Goal: Information Seeking & Learning: Learn about a topic

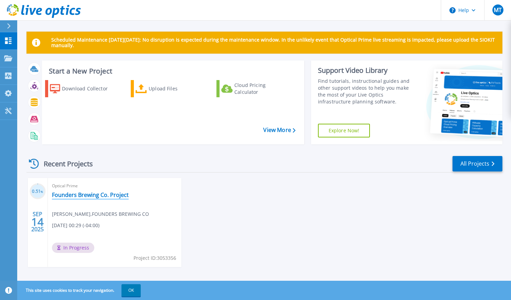
click at [101, 195] on link "Founders Brewing Co. Project" at bounding box center [90, 195] width 77 height 7
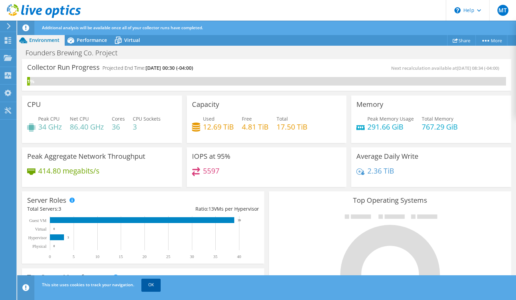
click at [153, 288] on link "OK" at bounding box center [150, 285] width 19 height 12
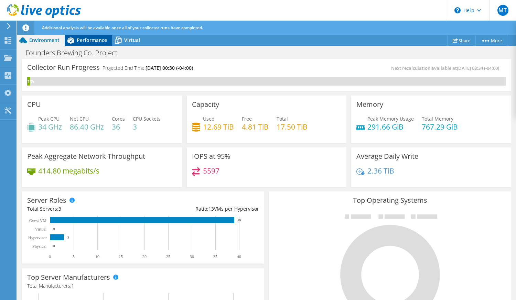
click at [91, 42] on span "Performance" at bounding box center [92, 40] width 30 height 7
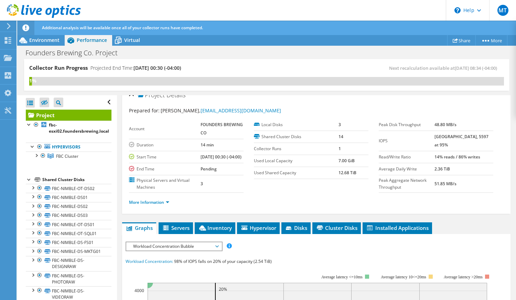
scroll to position [9, 0]
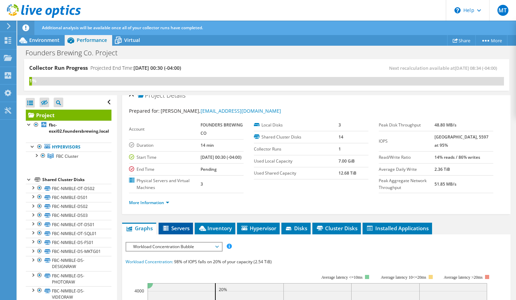
click at [183, 232] on span "Servers" at bounding box center [176, 228] width 28 height 7
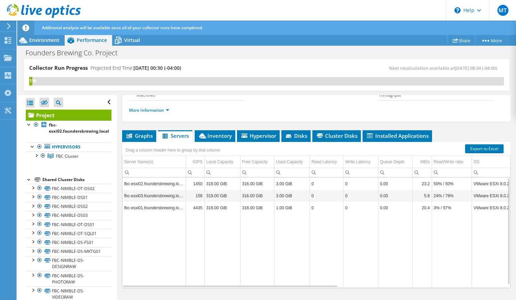
scroll to position [101, 0]
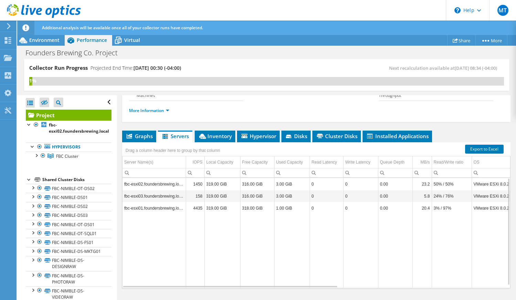
click at [357, 288] on td "Data grid" at bounding box center [360, 251] width 35 height 74
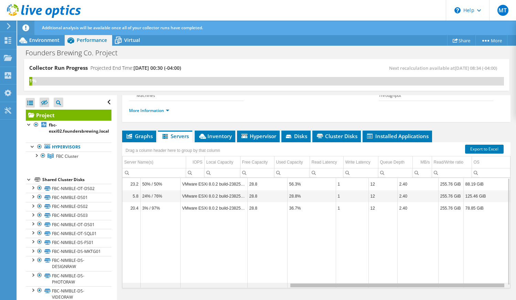
scroll to position [0, 296]
click at [359, 288] on div "Data grid" at bounding box center [316, 285] width 388 height 5
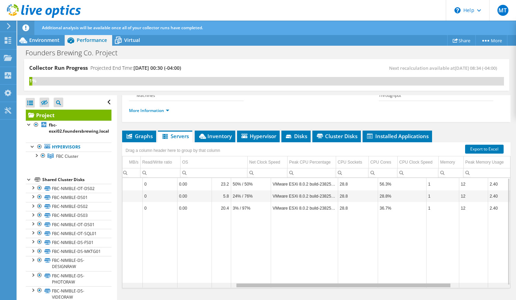
scroll to position [0, 201]
click at [266, 288] on div "Data grid" at bounding box center [316, 285] width 388 height 5
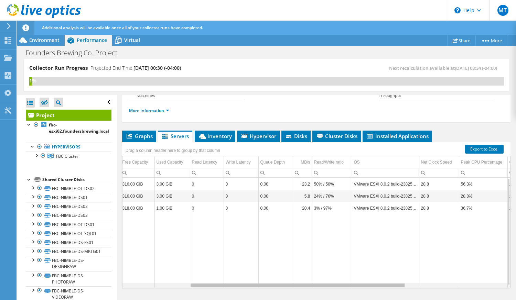
click at [220, 288] on div "Data grid" at bounding box center [316, 285] width 388 height 5
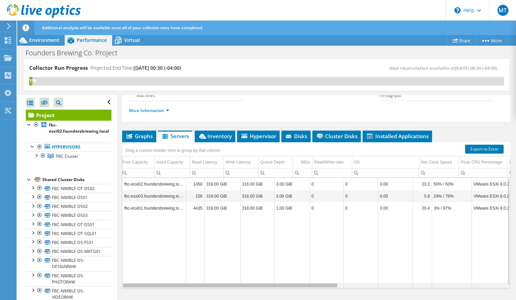
scroll to position [0, 0]
click at [132, 288] on div "Data grid" at bounding box center [316, 285] width 388 height 5
drag, startPoint x: 129, startPoint y: 293, endPoint x: 123, endPoint y: 291, distance: 6.3
click at [123, 291] on body "MT End User Matt Tippet tippetm@foundersbrewing.com FOUNDERS BREWING CO My Prof…" at bounding box center [258, 150] width 516 height 300
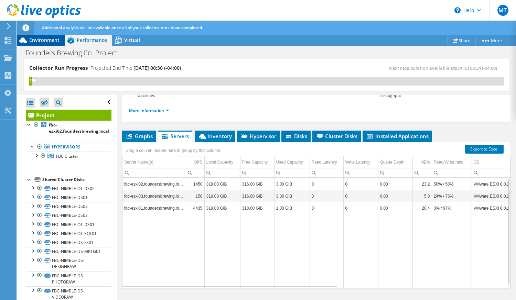
click at [55, 43] on div "Environment" at bounding box center [40, 40] width 47 height 11
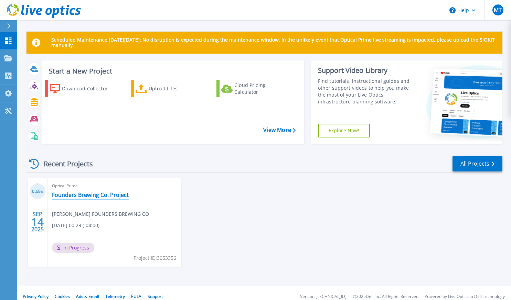
click at [84, 194] on link "Founders Brewing Co. Project" at bounding box center [90, 195] width 77 height 7
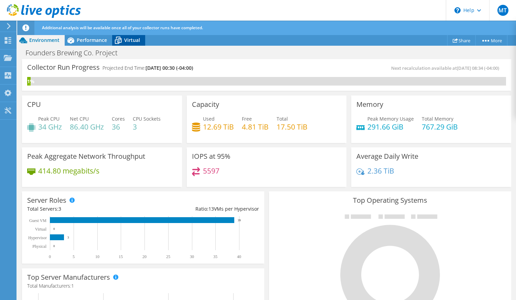
click at [131, 39] on span "Virtual" at bounding box center [132, 40] width 16 height 7
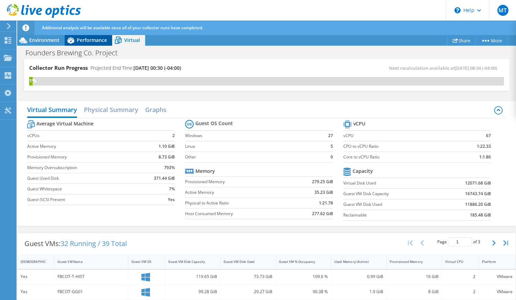
click at [93, 38] on span "Performance" at bounding box center [92, 40] width 30 height 7
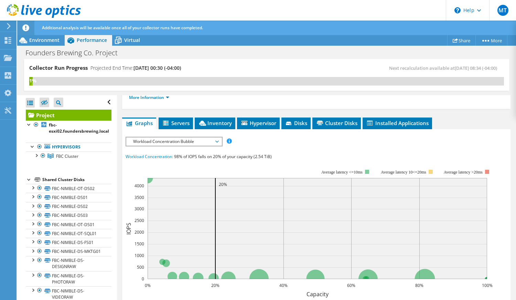
scroll to position [114, 0]
click at [221, 126] on span "Inventory" at bounding box center [215, 122] width 34 height 7
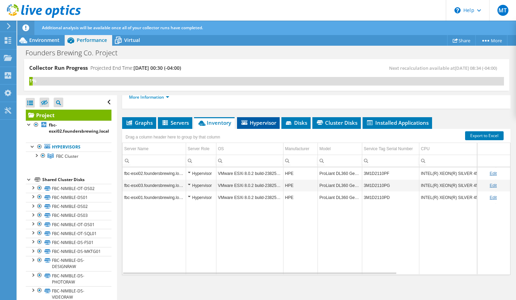
click at [240, 127] on li "Hypervisor" at bounding box center [258, 123] width 43 height 12
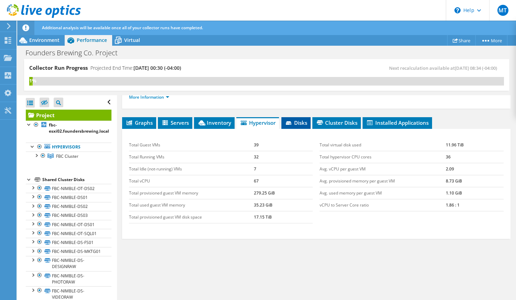
click at [290, 126] on span "Disks" at bounding box center [296, 122] width 22 height 7
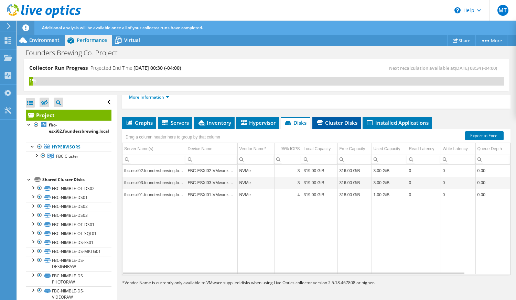
click at [326, 126] on span "Cluster Disks" at bounding box center [337, 122] width 42 height 7
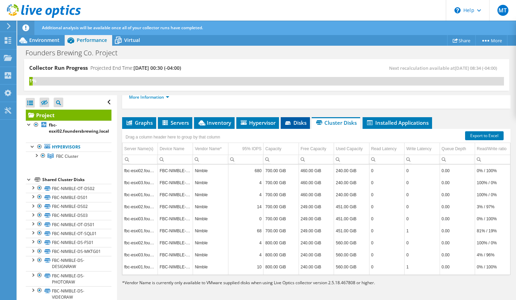
click at [287, 125] on icon at bounding box center [288, 122] width 6 height 3
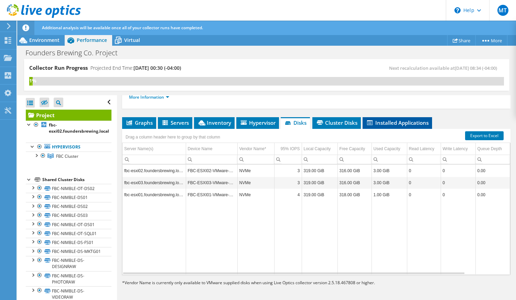
click at [402, 126] on span "Installed Applications" at bounding box center [397, 122] width 63 height 7
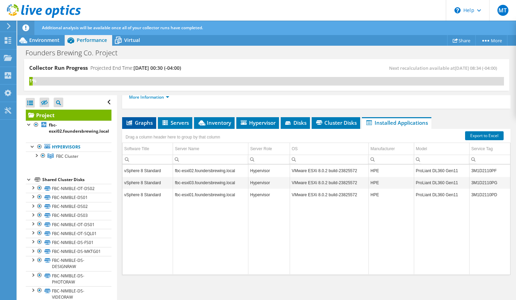
click at [154, 129] on li "Graphs" at bounding box center [139, 123] width 34 height 12
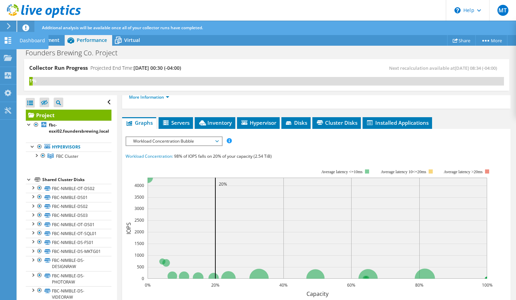
click at [8, 43] on icon at bounding box center [8, 40] width 8 height 7
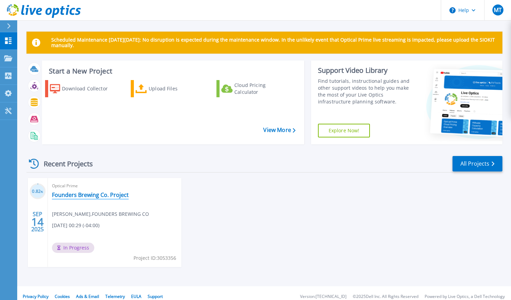
click at [95, 197] on link "Founders Brewing Co. Project" at bounding box center [90, 195] width 77 height 7
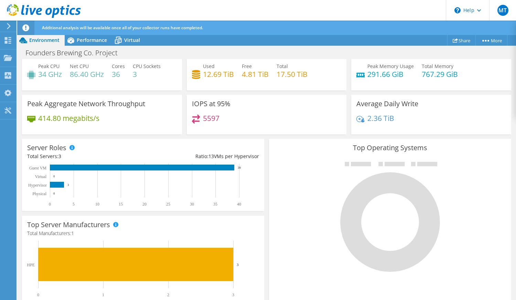
scroll to position [54, 0]
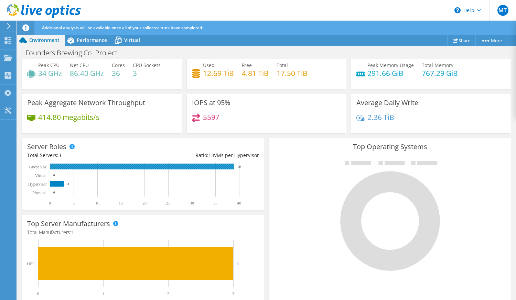
click at [180, 168] on rect at bounding box center [142, 167] width 184 height 6
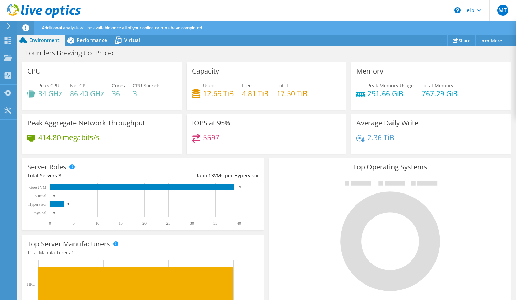
scroll to position [0, 0]
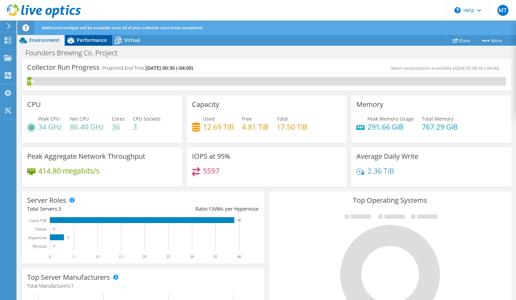
click at [88, 39] on span "Performance" at bounding box center [92, 40] width 30 height 7
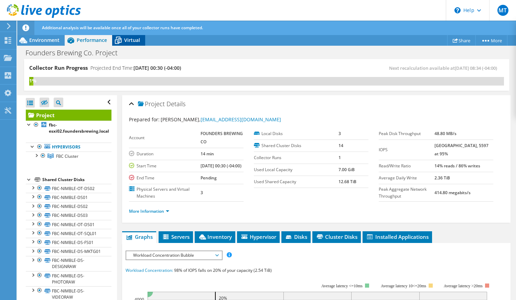
click at [130, 40] on span "Virtual" at bounding box center [132, 40] width 16 height 7
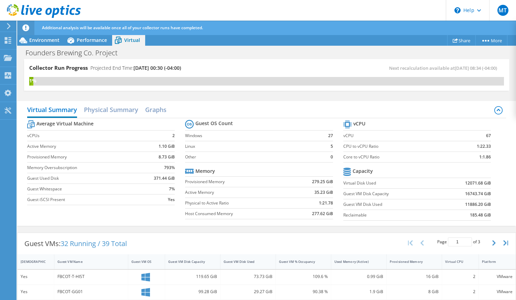
click at [95, 31] on div "Additional analysis will be available once all of your collector runs have comp…" at bounding box center [279, 28] width 478 height 14
click at [93, 35] on div "Performance" at bounding box center [88, 40] width 47 height 11
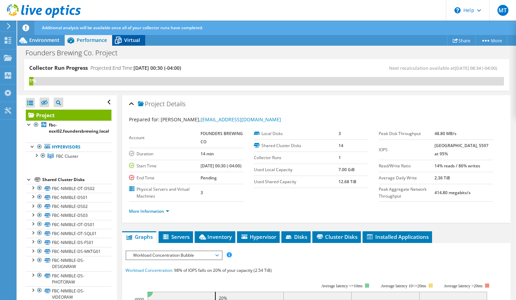
click at [120, 38] on icon at bounding box center [118, 41] width 7 height 6
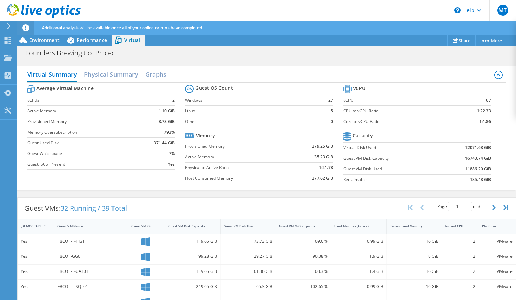
scroll to position [36, 0]
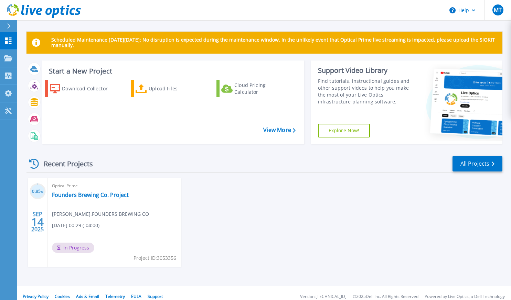
click at [249, 212] on div "0.85 % SEP 14 2025 Optical Prime Founders Brewing Co. Project Matt Tippet , FOU…" at bounding box center [261, 229] width 481 height 103
click at [105, 197] on link "Founders Brewing Co. Project" at bounding box center [90, 195] width 77 height 7
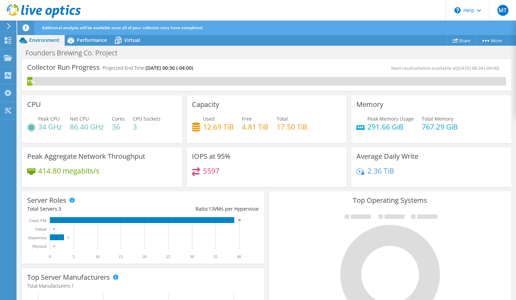
click at [82, 29] on span "Additional analysis will be available once all of your collector runs have comp…" at bounding box center [122, 28] width 161 height 6
click at [28, 29] on icon at bounding box center [25, 27] width 7 height 7
click at [198, 127] on icon at bounding box center [196, 127] width 8 height 9
click at [132, 37] on span "Virtual" at bounding box center [132, 40] width 16 height 7
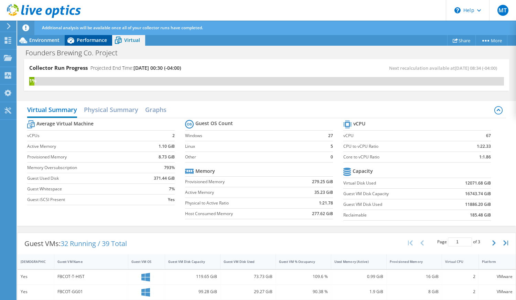
click at [98, 39] on span "Performance" at bounding box center [92, 40] width 30 height 7
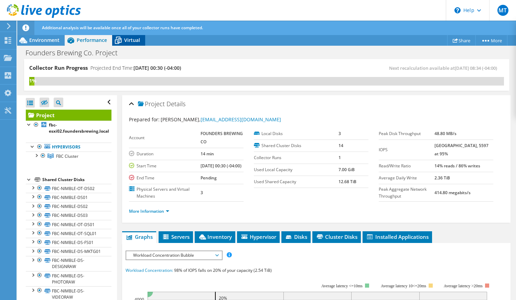
click at [128, 36] on div "Virtual" at bounding box center [128, 40] width 33 height 11
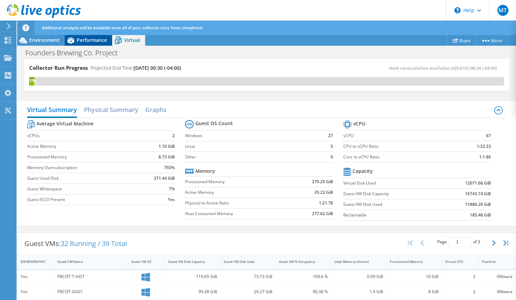
click at [96, 39] on span "Performance" at bounding box center [92, 40] width 30 height 7
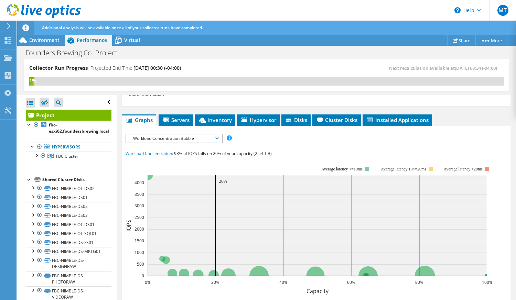
scroll to position [117, 0]
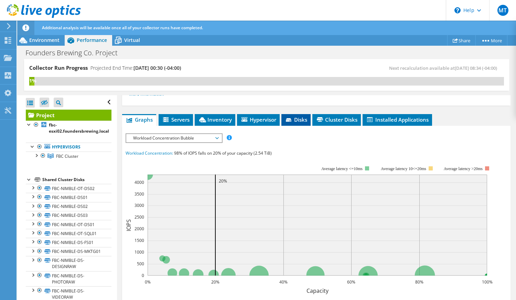
click at [293, 123] on icon at bounding box center [289, 120] width 7 height 4
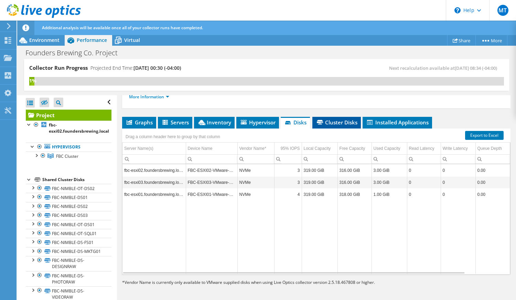
click at [329, 123] on li "Cluster Disks" at bounding box center [336, 123] width 48 height 12
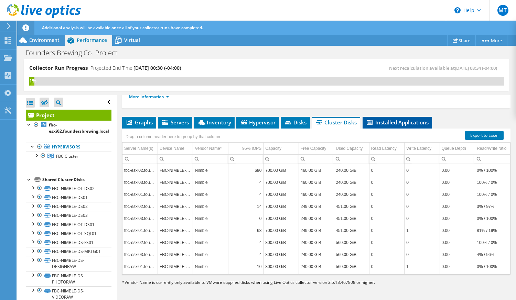
click at [375, 126] on span "Installed Applications" at bounding box center [397, 122] width 63 height 7
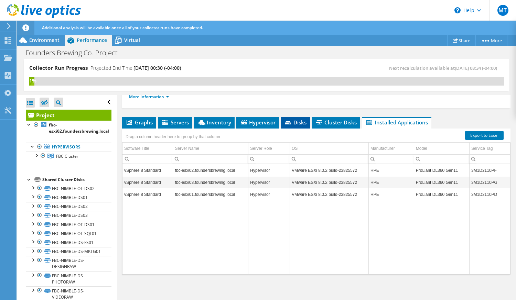
click at [296, 124] on span "Disks" at bounding box center [295, 122] width 22 height 7
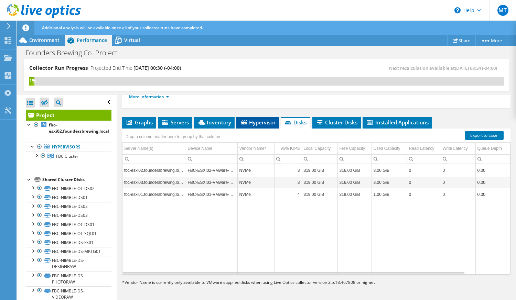
click at [265, 124] on span "Hypervisor" at bounding box center [258, 122] width 36 height 7
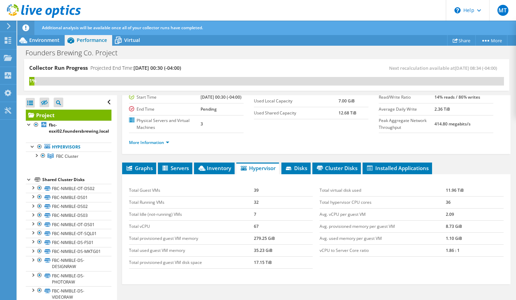
scroll to position [97, 0]
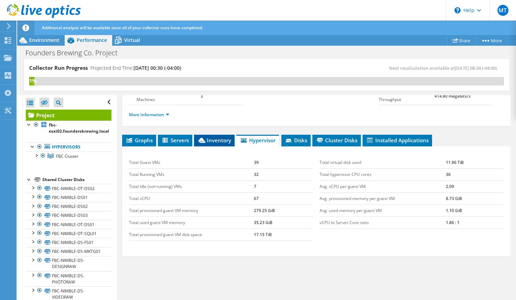
click at [200, 143] on li "Inventory" at bounding box center [214, 141] width 41 height 12
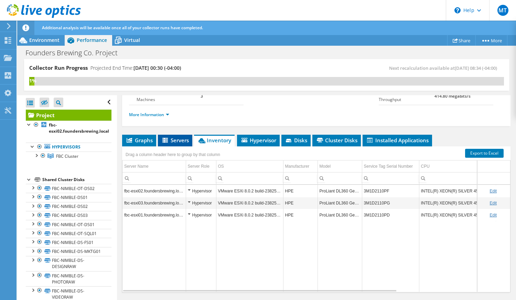
click at [178, 144] on span "Servers" at bounding box center [175, 140] width 28 height 7
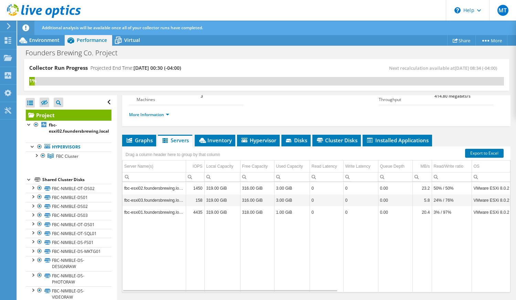
click at [141, 154] on div "Drag a column header here to group by that column" at bounding box center [172, 154] width 101 height 15
click at [146, 144] on span "Graphs" at bounding box center [139, 140] width 27 height 7
